Goal: Find specific page/section: Find specific page/section

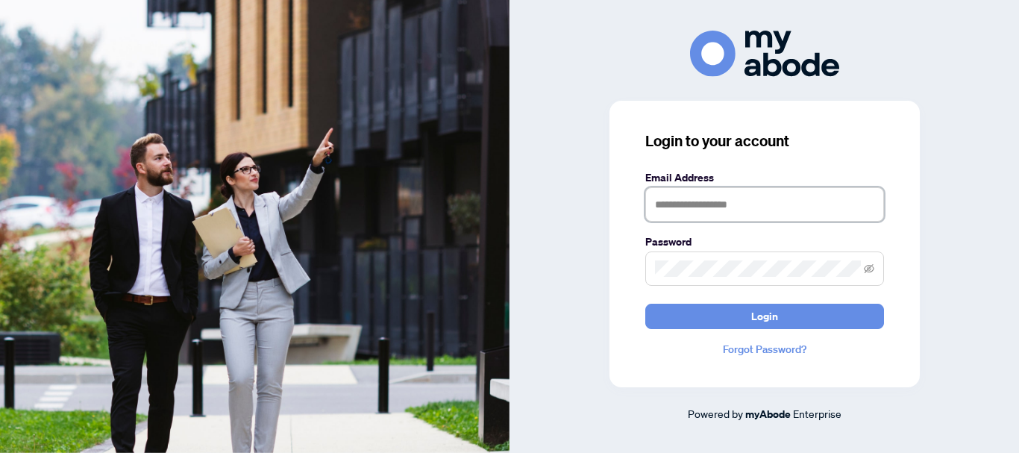
click at [682, 202] on input "text" at bounding box center [764, 204] width 239 height 34
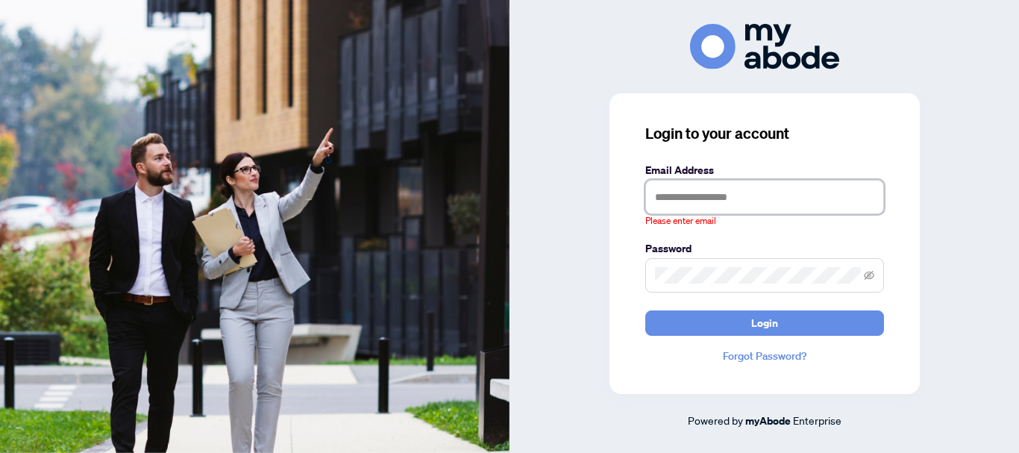
type input "**********"
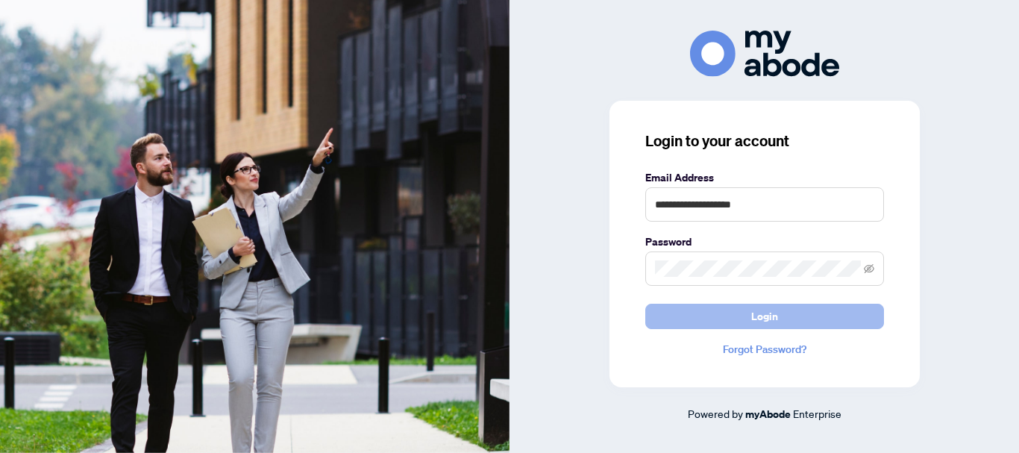
click at [761, 311] on span "Login" at bounding box center [764, 316] width 27 height 24
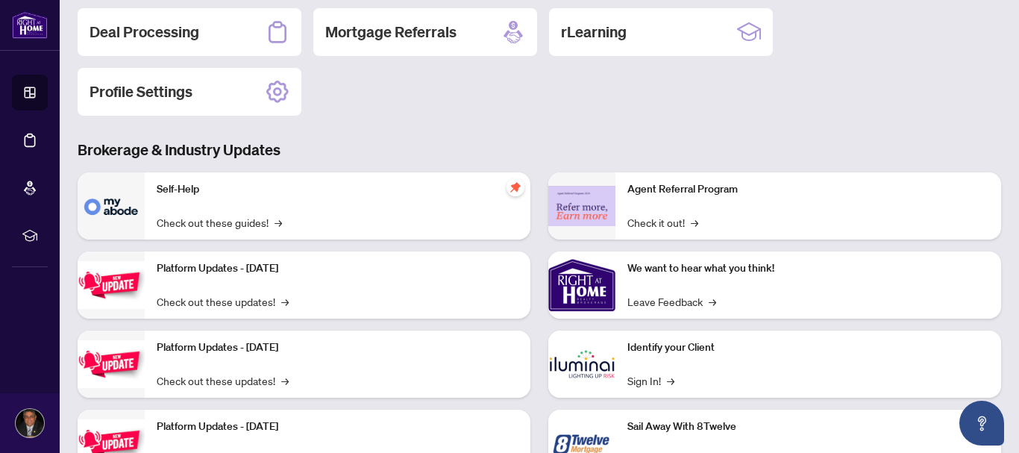
scroll to position [178, 0]
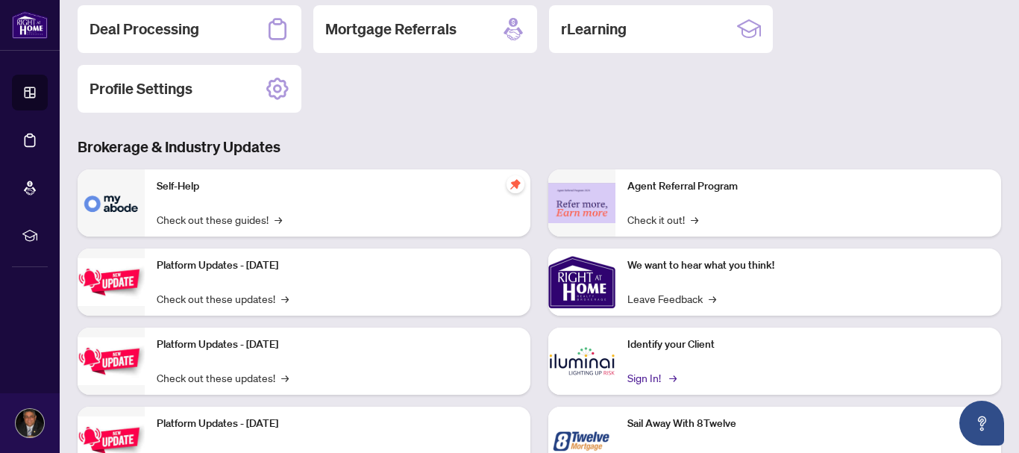
click at [645, 372] on link "Sign In! →" at bounding box center [650, 377] width 47 height 16
click at [166, 28] on h2 "Deal Processing" at bounding box center [145, 29] width 110 height 21
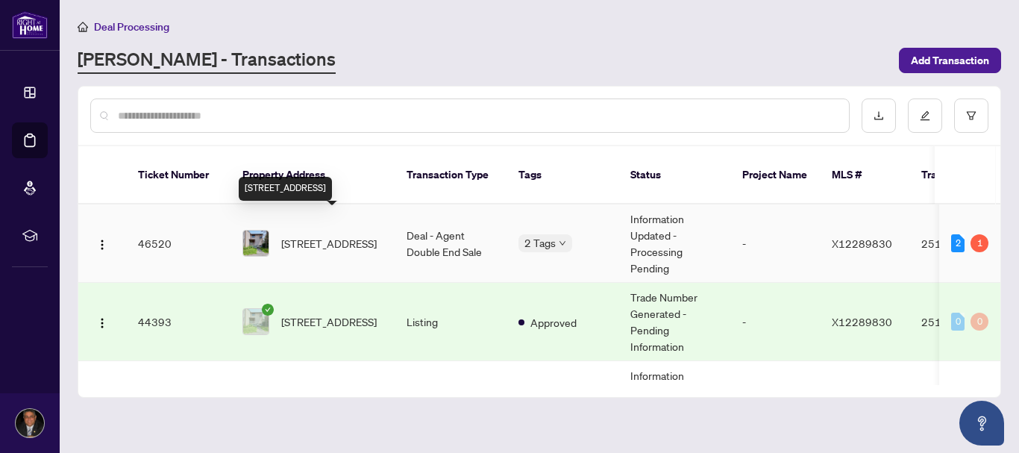
click at [304, 235] on span "[STREET_ADDRESS]" at bounding box center [328, 243] width 95 height 16
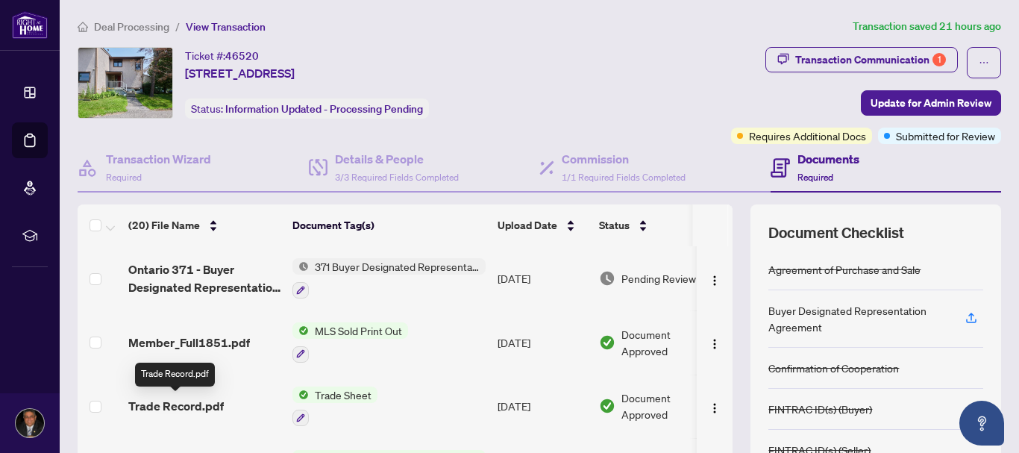
click at [197, 406] on span "Trade Record.pdf" at bounding box center [175, 406] width 95 height 18
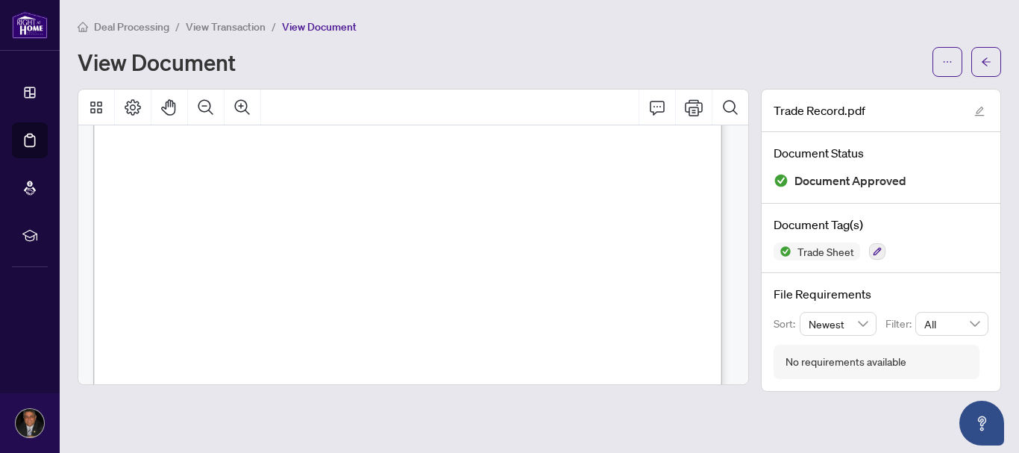
scroll to position [28, 0]
click at [987, 57] on icon "arrow-left" at bounding box center [986, 62] width 10 height 10
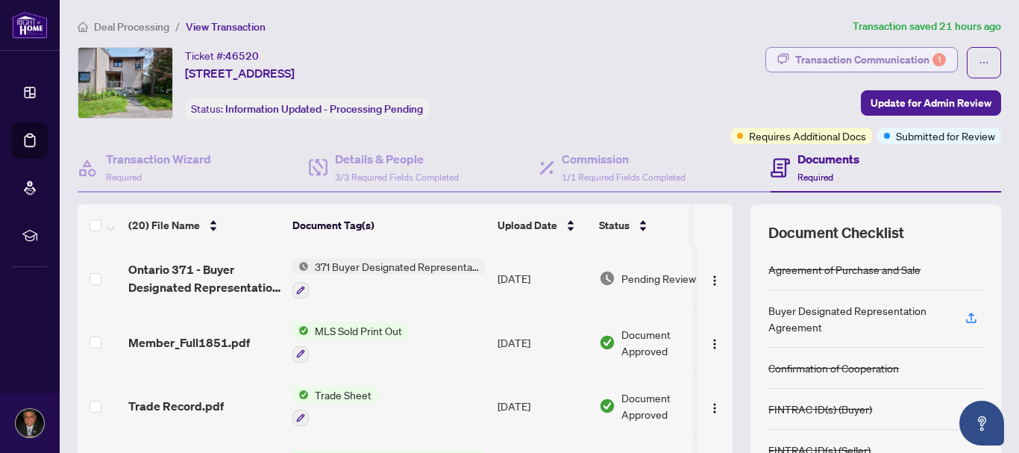
click at [894, 63] on div "Transaction Communication 1" at bounding box center [870, 60] width 151 height 24
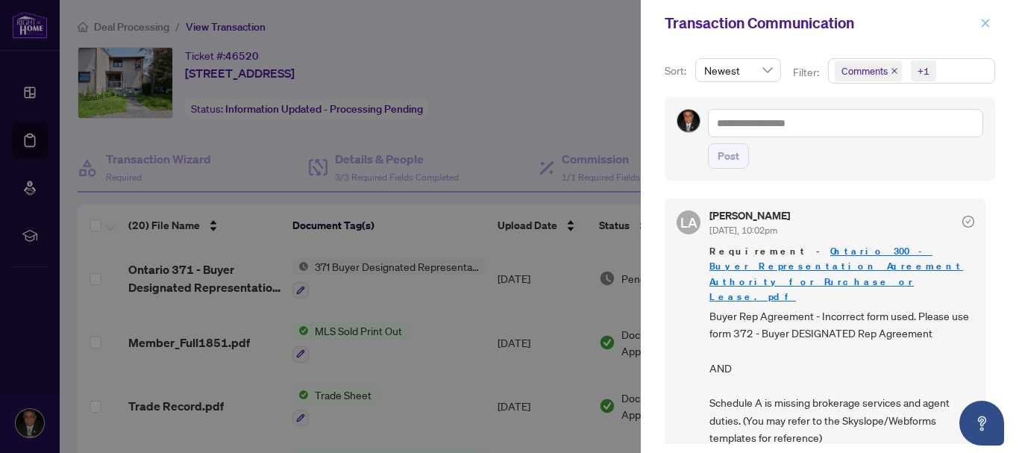
click at [986, 25] on icon "close" at bounding box center [985, 23] width 10 height 10
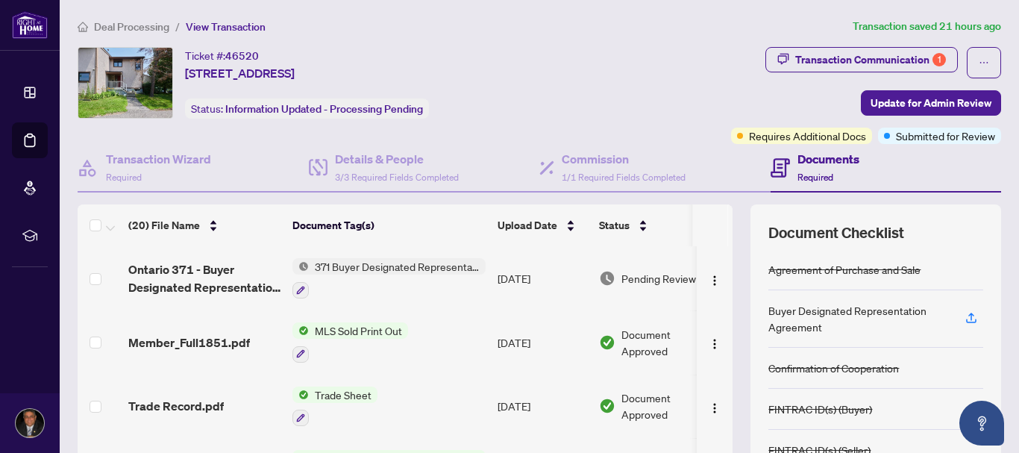
click at [150, 24] on span "Deal Processing" at bounding box center [131, 26] width 75 height 13
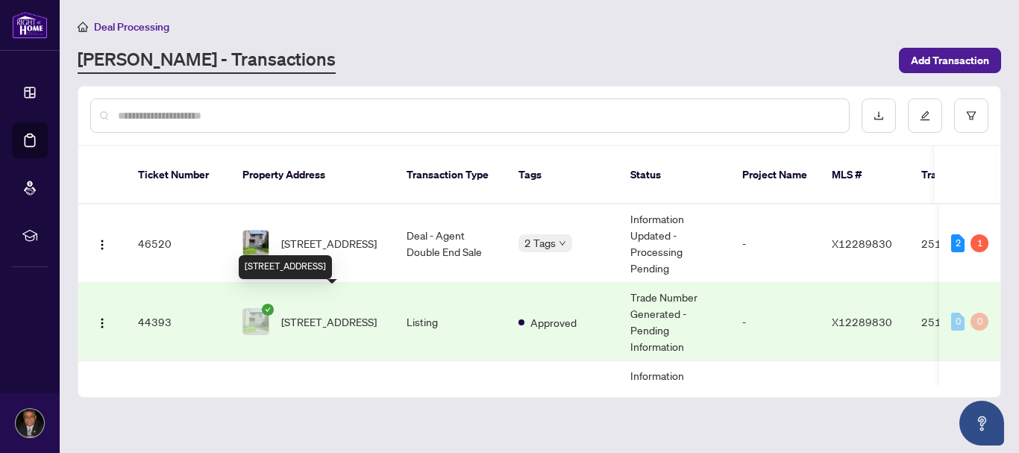
click at [355, 313] on span "[STREET_ADDRESS]" at bounding box center [328, 321] width 95 height 16
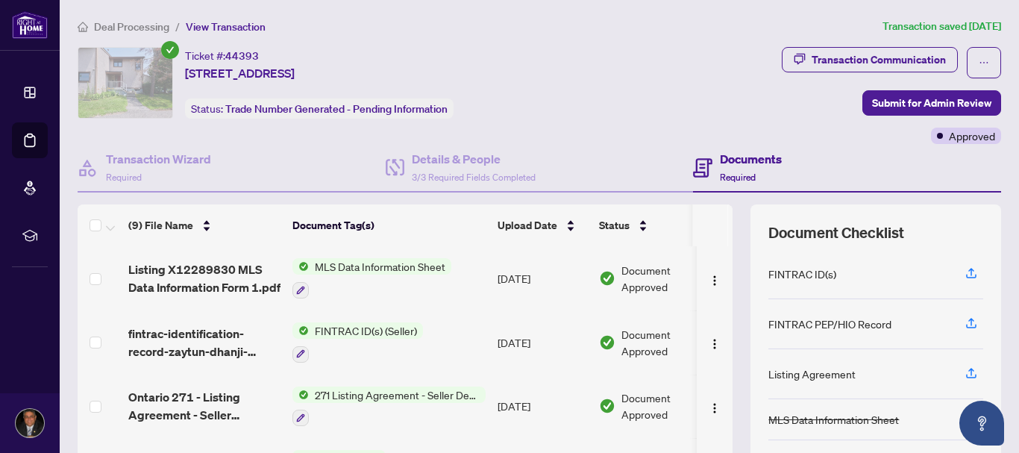
click at [104, 22] on span "Deal Processing" at bounding box center [131, 26] width 75 height 13
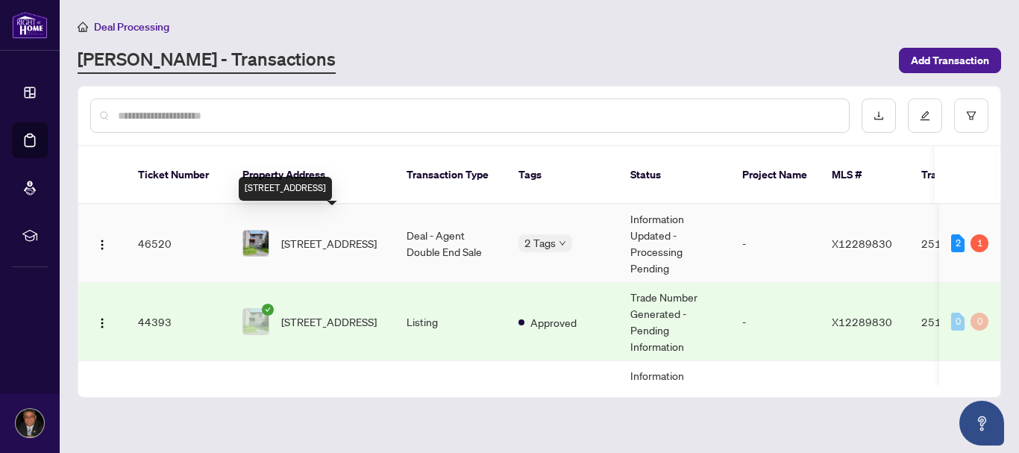
click at [362, 235] on span "[STREET_ADDRESS]" at bounding box center [328, 243] width 95 height 16
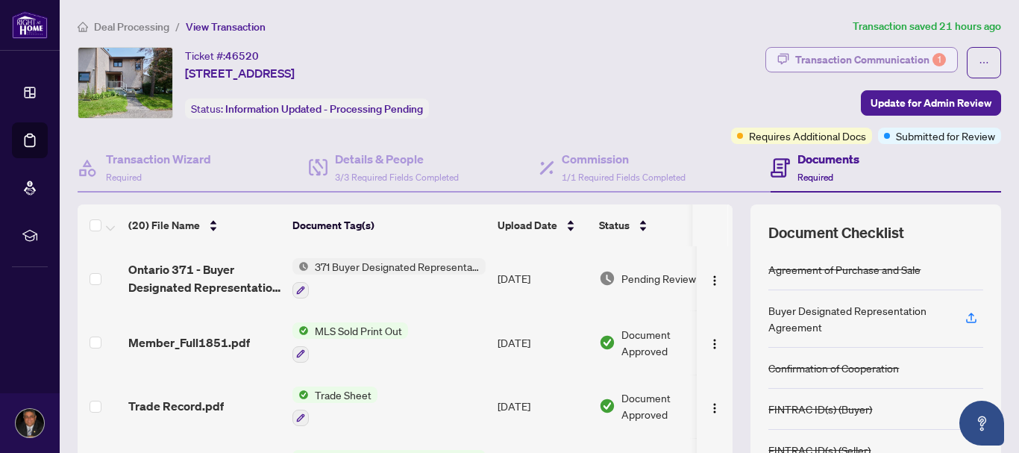
click at [857, 54] on div "Transaction Communication 1" at bounding box center [870, 60] width 151 height 24
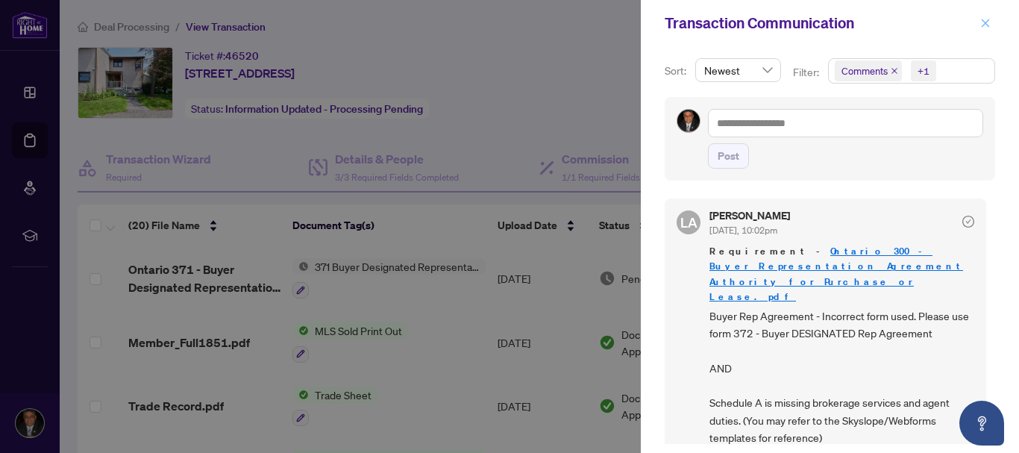
click at [985, 24] on icon "close" at bounding box center [986, 23] width 8 height 8
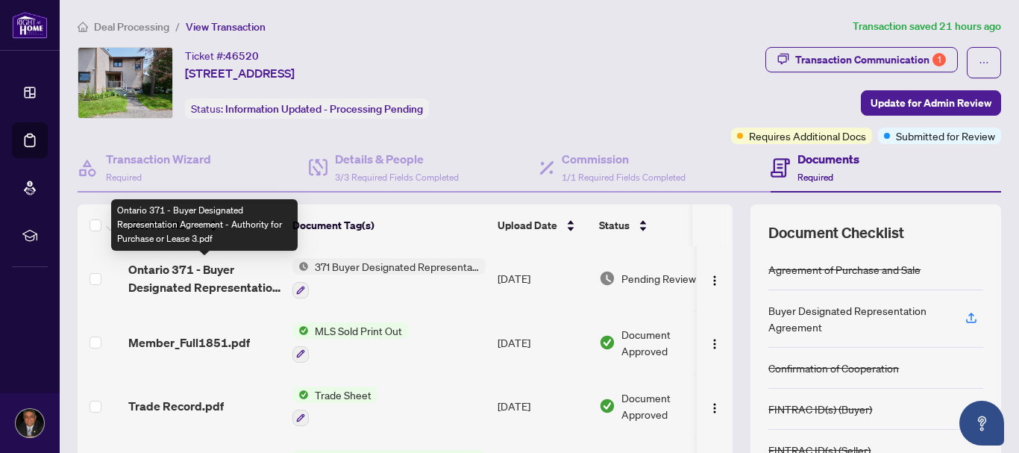
click at [195, 279] on span "Ontario 371 - Buyer Designated Representation Agreement - Authority for Purchas…" at bounding box center [204, 278] width 152 height 36
